Goal: Find contact information: Find contact information

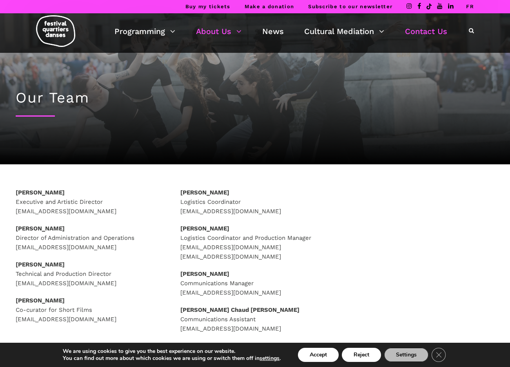
click at [442, 30] on link "Contact Us" at bounding box center [426, 31] width 42 height 13
